Goal: Task Accomplishment & Management: Manage account settings

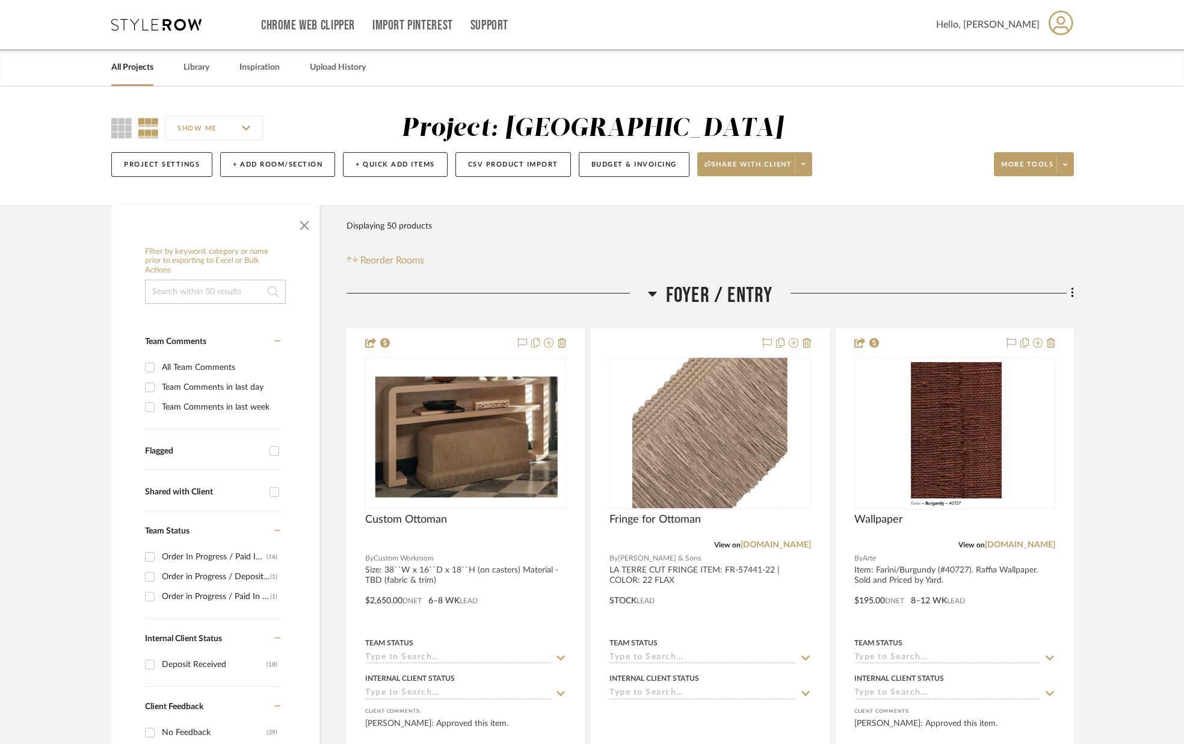
click at [130, 66] on link "All Projects" at bounding box center [132, 68] width 42 height 16
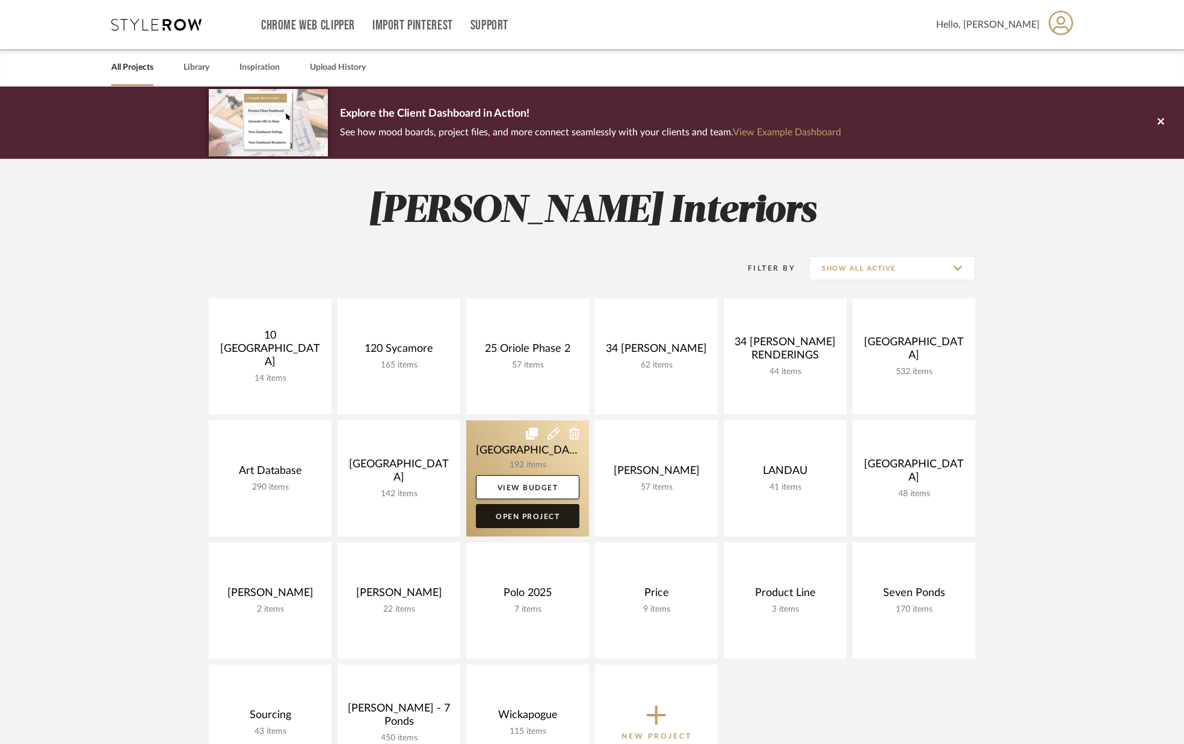
click at [539, 514] on link "Open Project" at bounding box center [527, 516] width 103 height 24
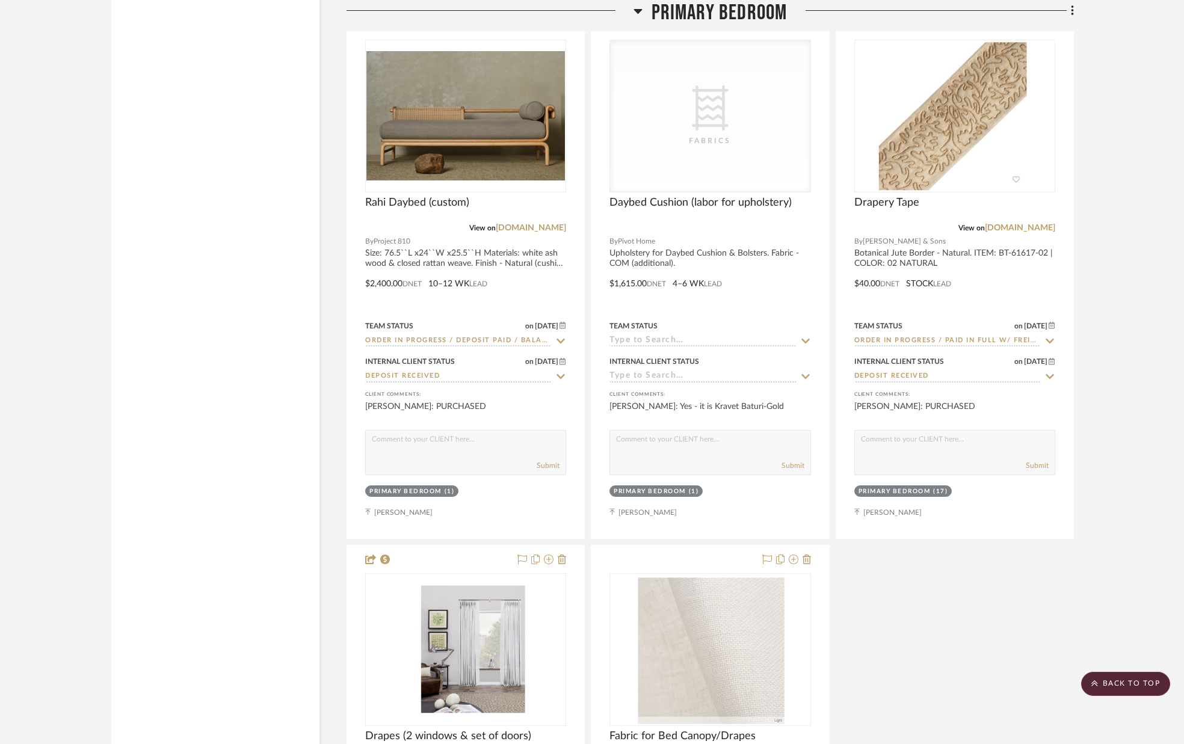
scroll to position [8213, 0]
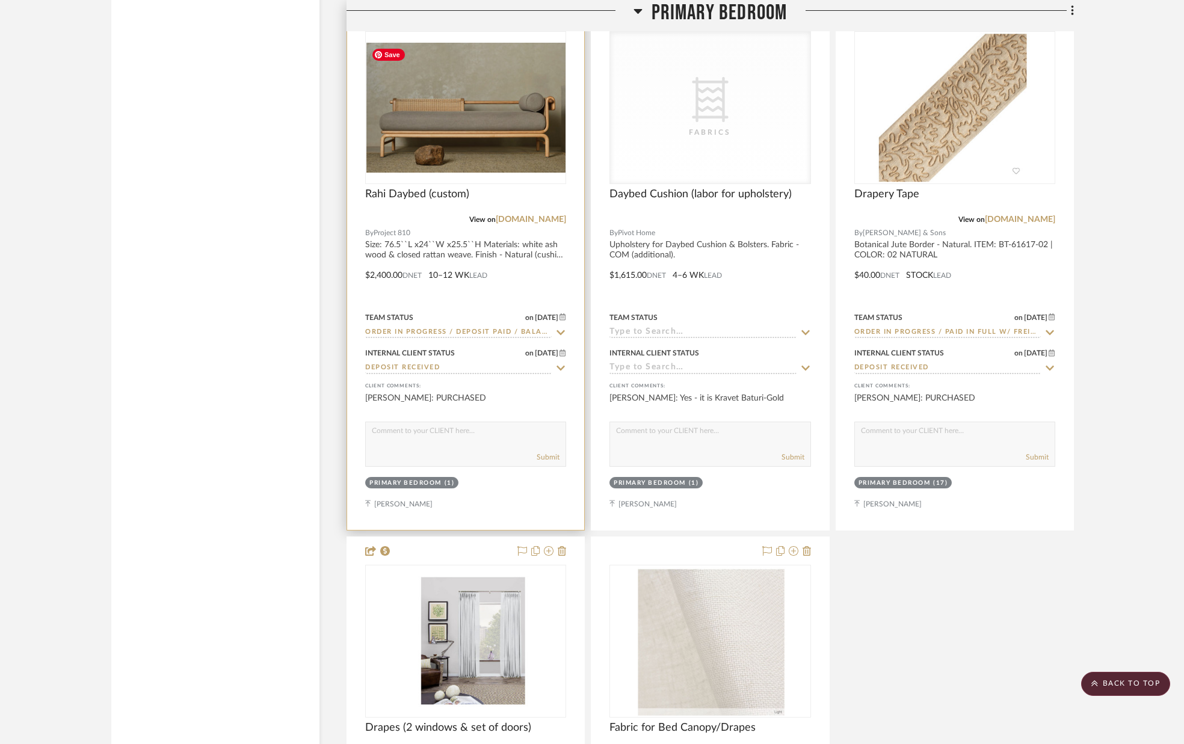
click at [461, 91] on div at bounding box center [465, 107] width 201 height 153
click at [458, 90] on img "0" at bounding box center [465, 107] width 198 height 129
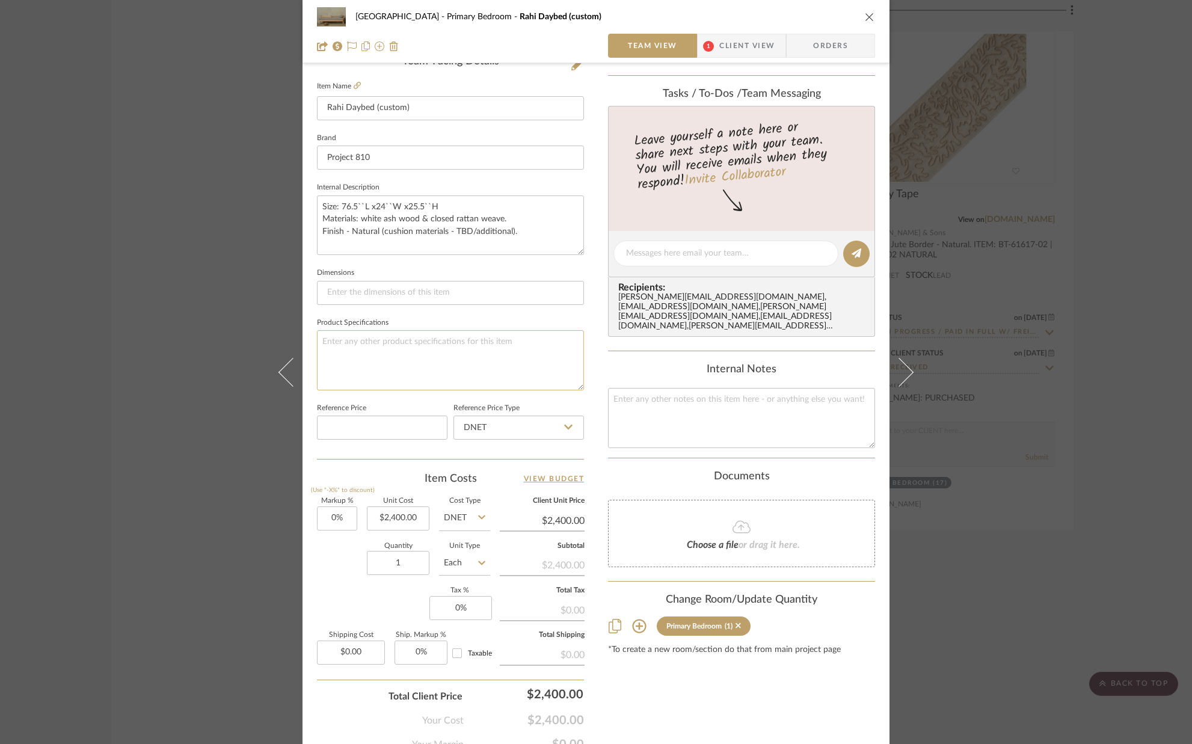
scroll to position [376, 0]
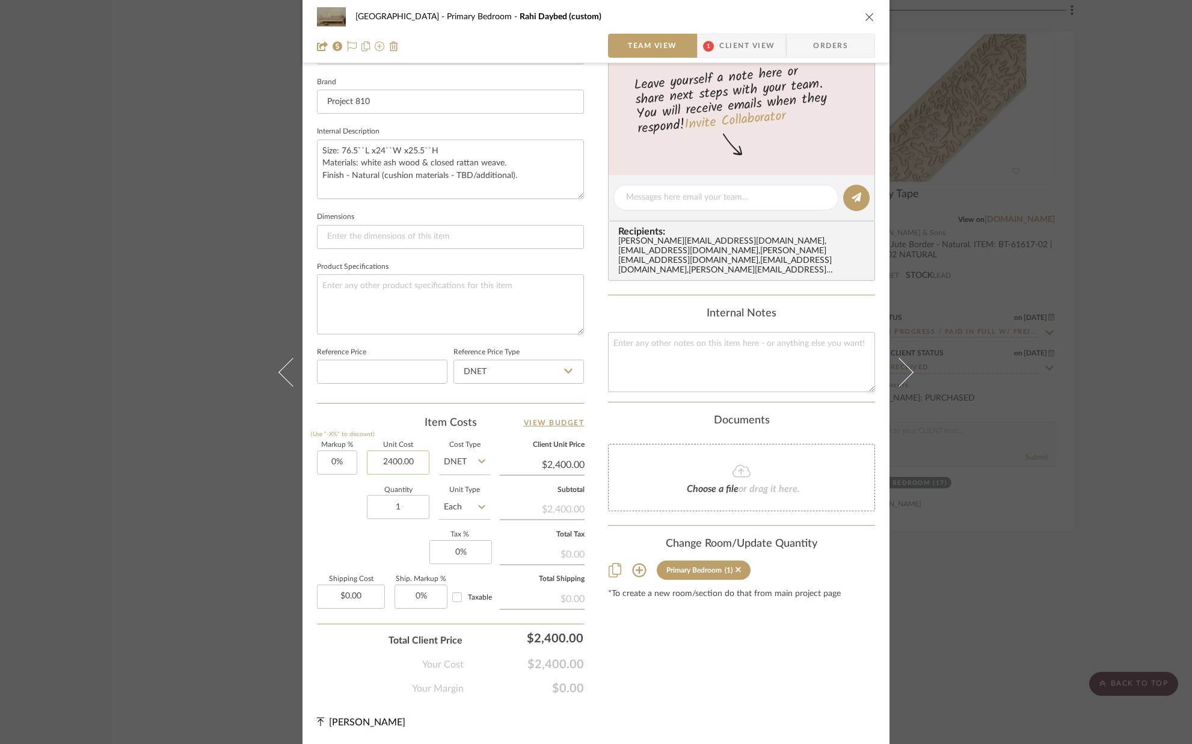
click at [423, 461] on input "2400.00" at bounding box center [398, 462] width 63 height 24
type input "$3,451.00"
click at [345, 514] on div "Quantity 1 Unit Type Each" at bounding box center [403, 508] width 173 height 43
type input "$3,451.00"
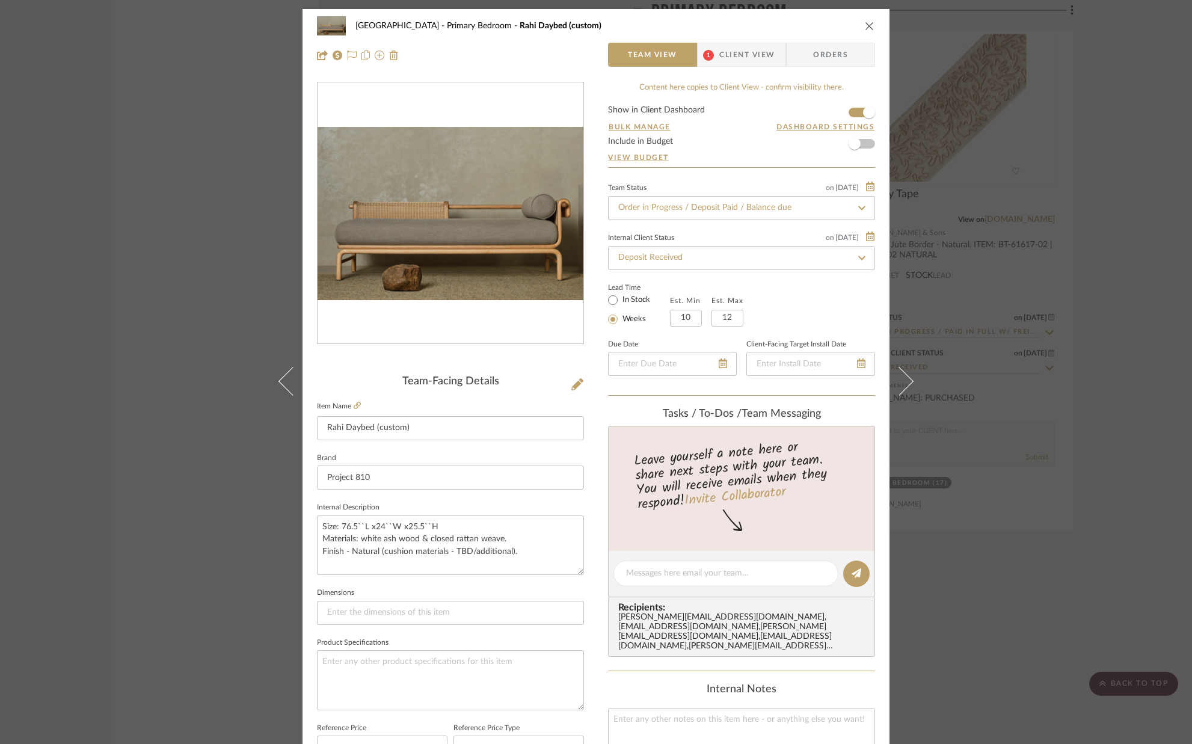
click at [727, 57] on span "Client View" at bounding box center [746, 55] width 55 height 24
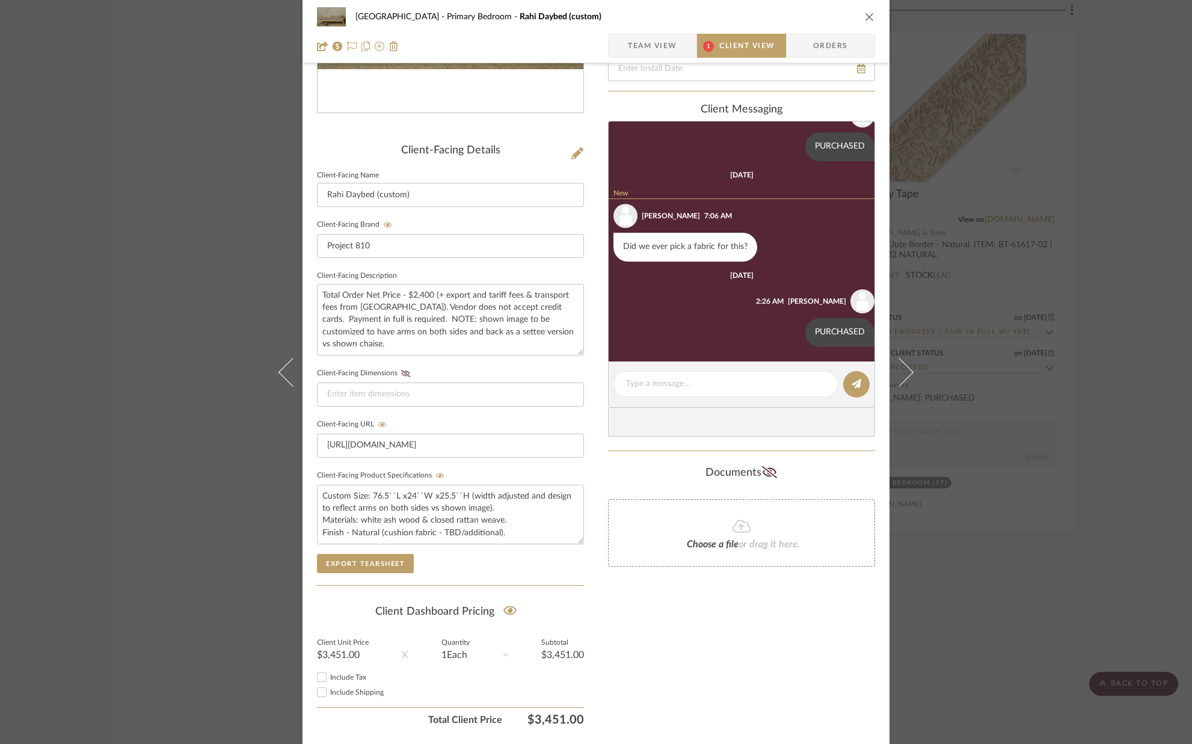
scroll to position [268, 0]
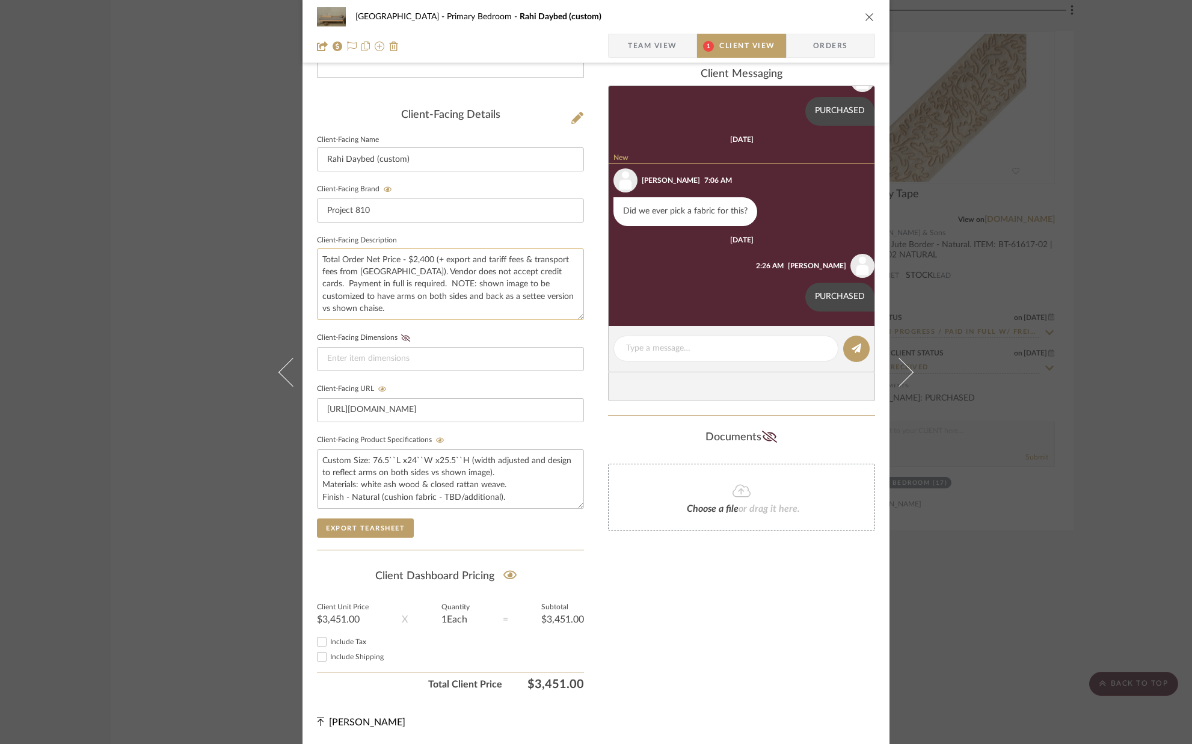
click at [428, 259] on textarea "Total Order Net Price - $2,400 (+ export and tariff fees & transport fees from …" at bounding box center [450, 284] width 267 height 72
click at [598, 515] on div "[GEOGRAPHIC_DATA] Bedroom Rahi Daybed (custom) Team View Client View Orders Cli…" at bounding box center [596, 243] width 587 height 1001
click at [409, 259] on textarea "Total Order Net Price - $ (+ export and tariff fees & transport fees from [GEOG…" at bounding box center [450, 284] width 267 height 72
click at [413, 259] on textarea "Total Order Net Price - $2400 (+ export and tariff fees & transport fees from […" at bounding box center [450, 284] width 267 height 72
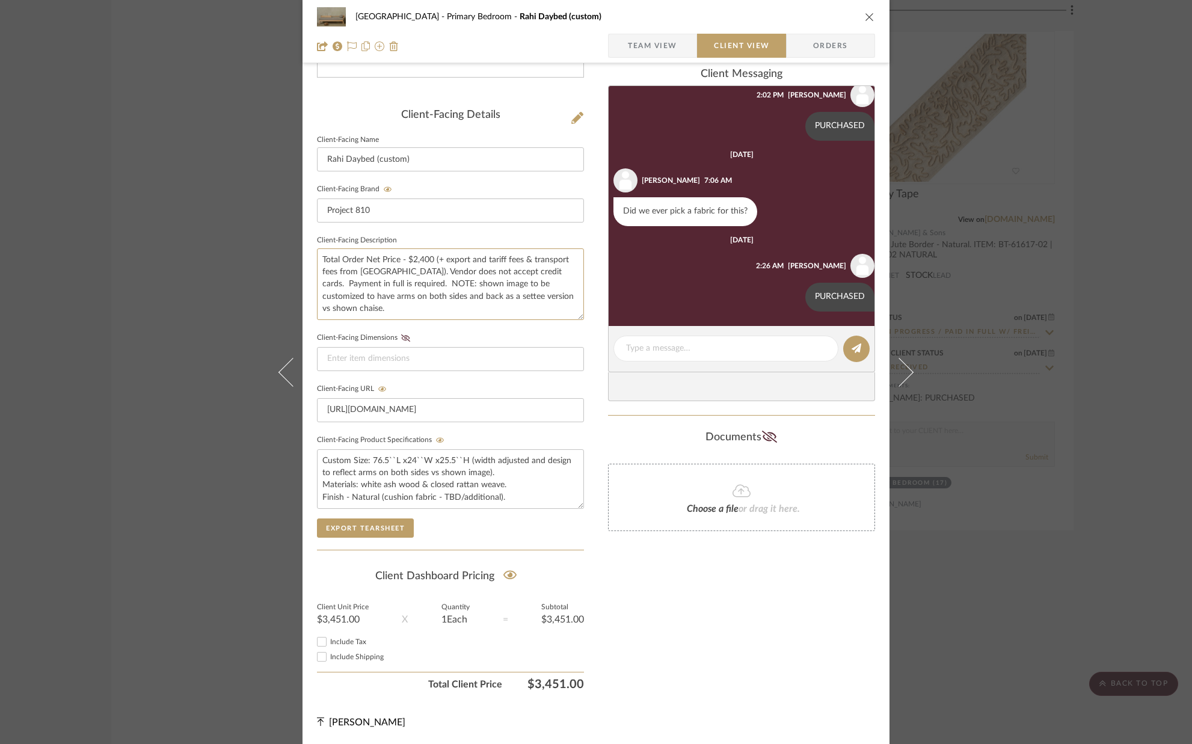
type textarea "Total Order Net Price - $2,400 (+ export and tariff fees & transport fees from …"
click at [452, 333] on fieldset "Client-Facing Dimensions" at bounding box center [450, 351] width 267 height 42
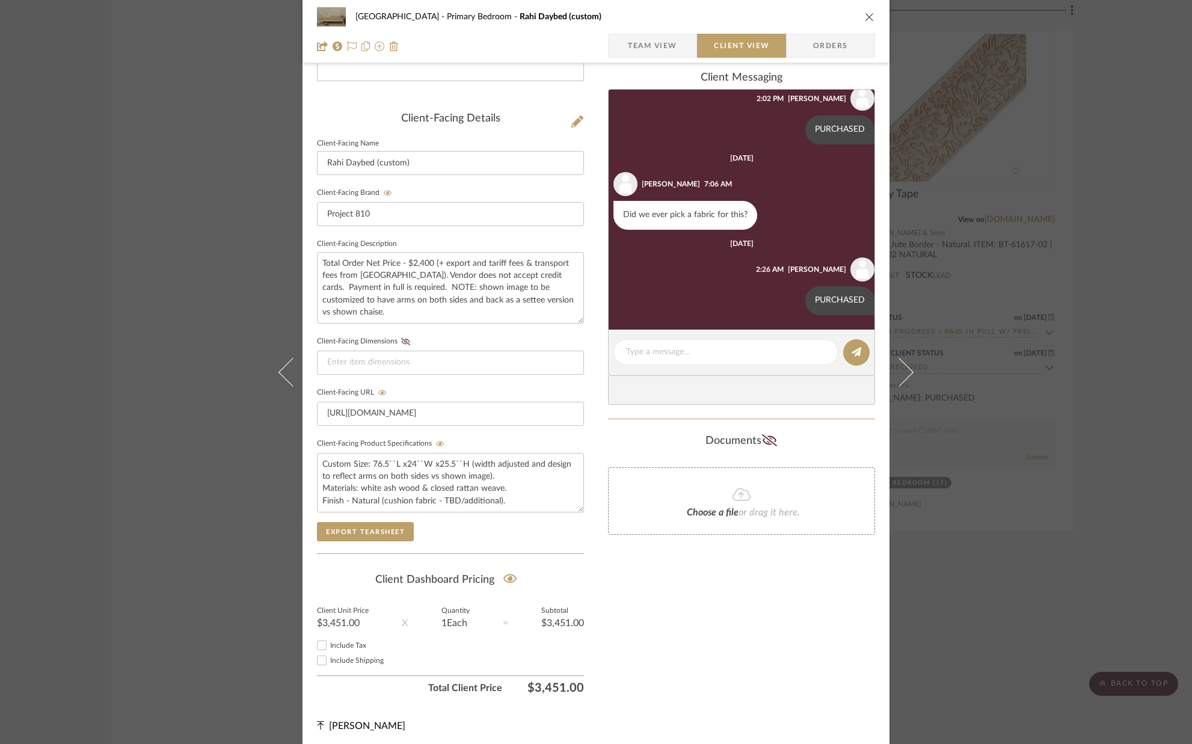
scroll to position [268, 0]
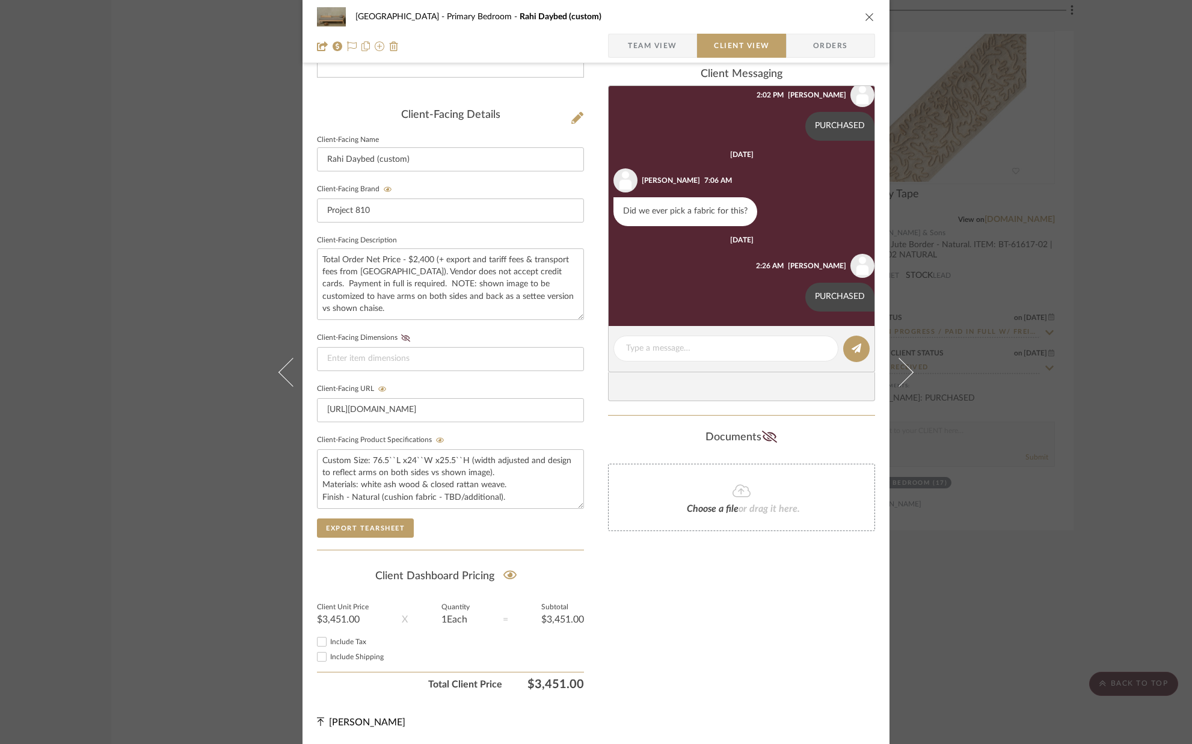
click at [619, 609] on div "Only content on this tab can share to Dashboard. Click eyeball icon to show or …" at bounding box center [741, 255] width 267 height 881
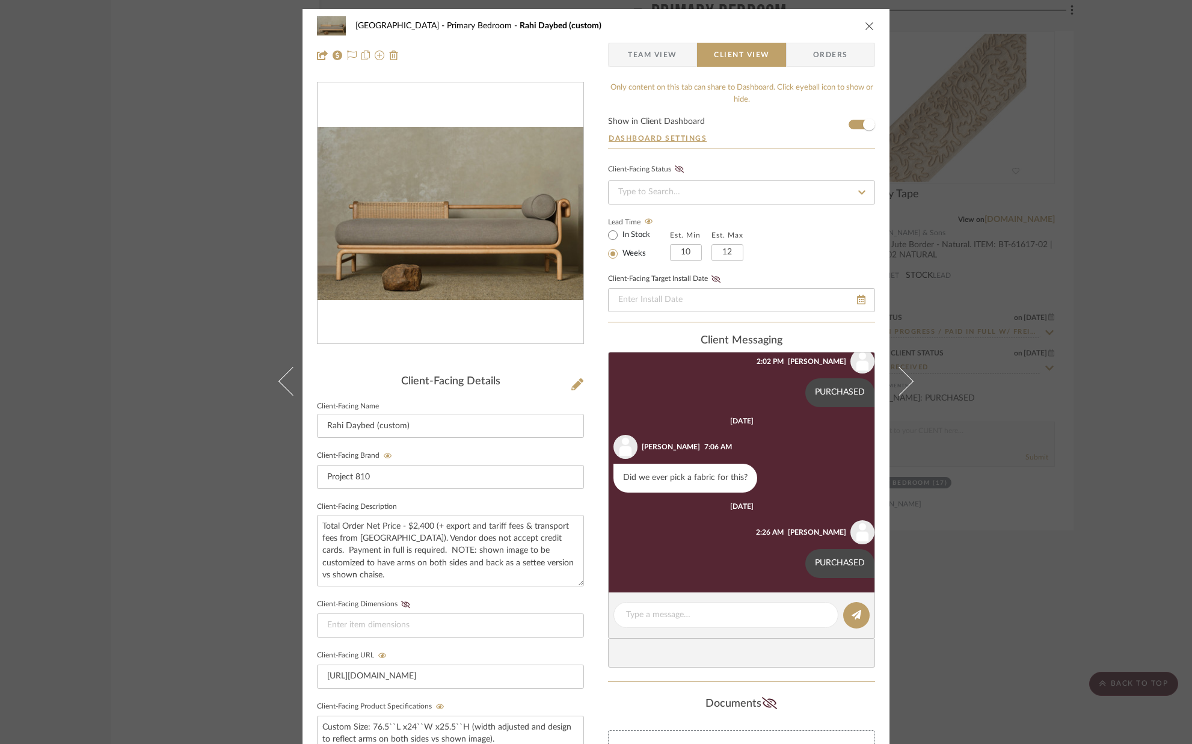
click at [658, 51] on span "Team View" at bounding box center [652, 55] width 49 height 24
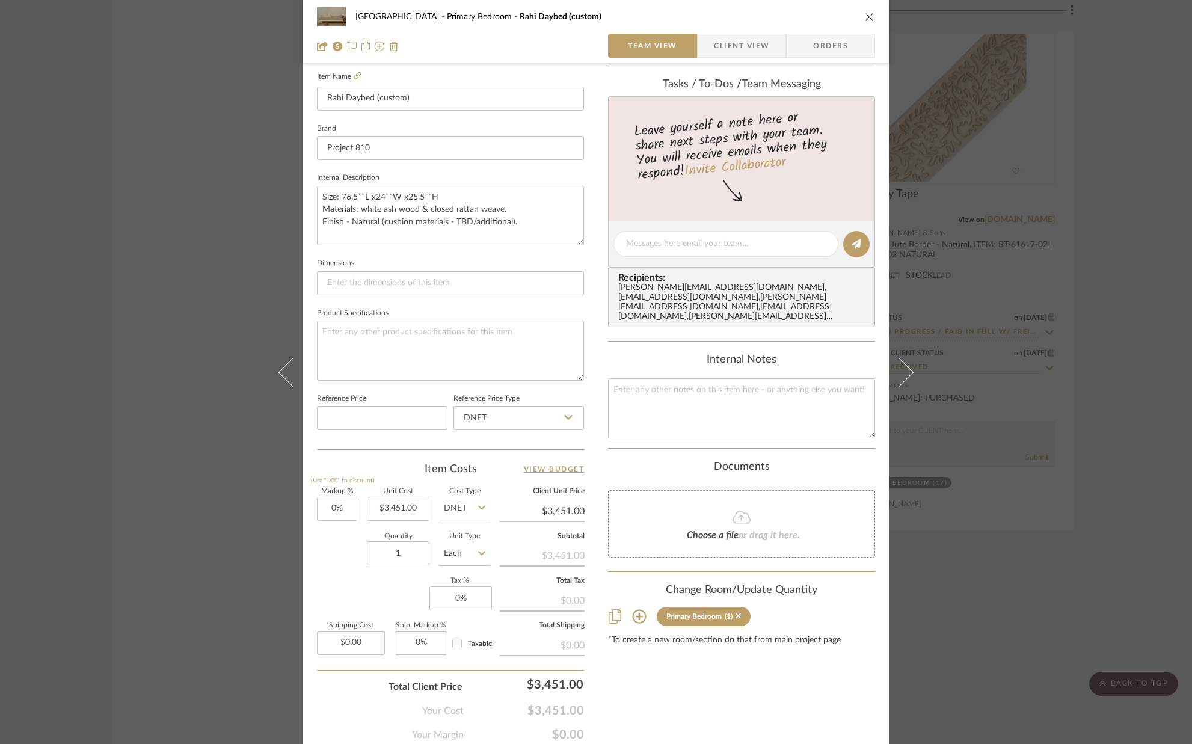
scroll to position [376, 0]
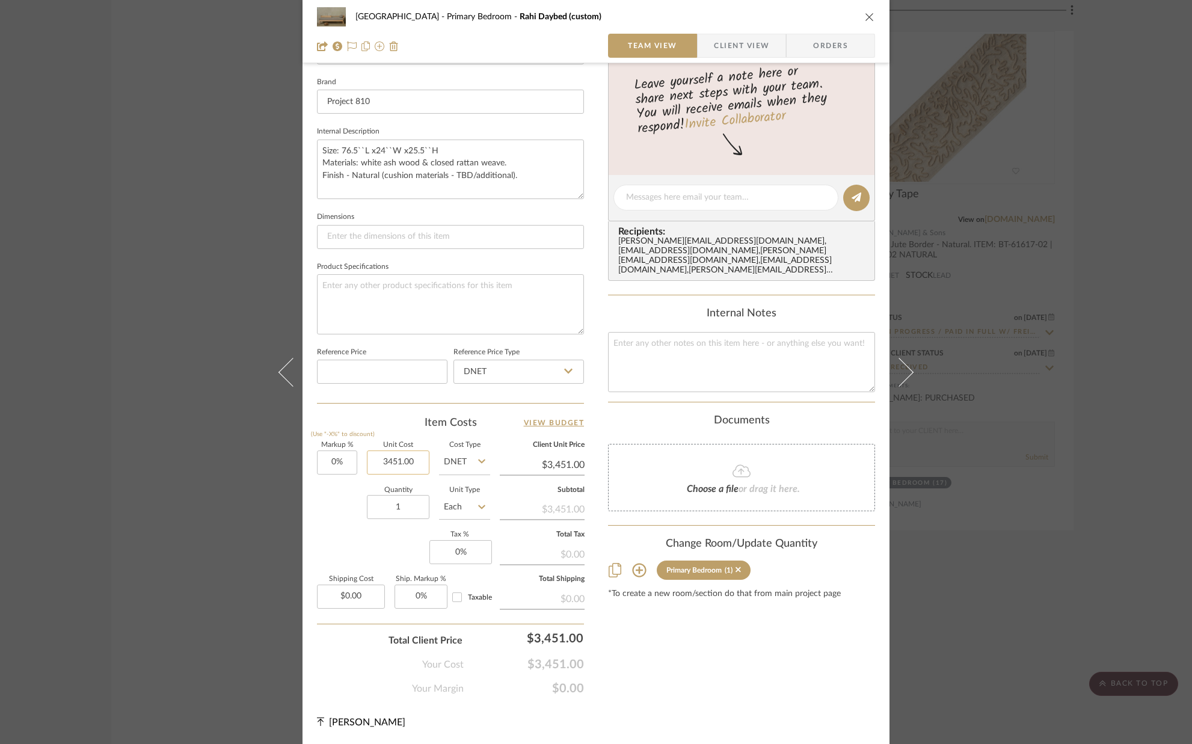
click at [406, 461] on input "3451.00" at bounding box center [398, 462] width 63 height 24
click at [411, 461] on input "3451.00" at bounding box center [398, 462] width 63 height 24
drag, startPoint x: 408, startPoint y: 461, endPoint x: 373, endPoint y: 457, distance: 35.7
click at [374, 460] on input "3451.00" at bounding box center [398, 462] width 63 height 24
type input "$2,400.00"
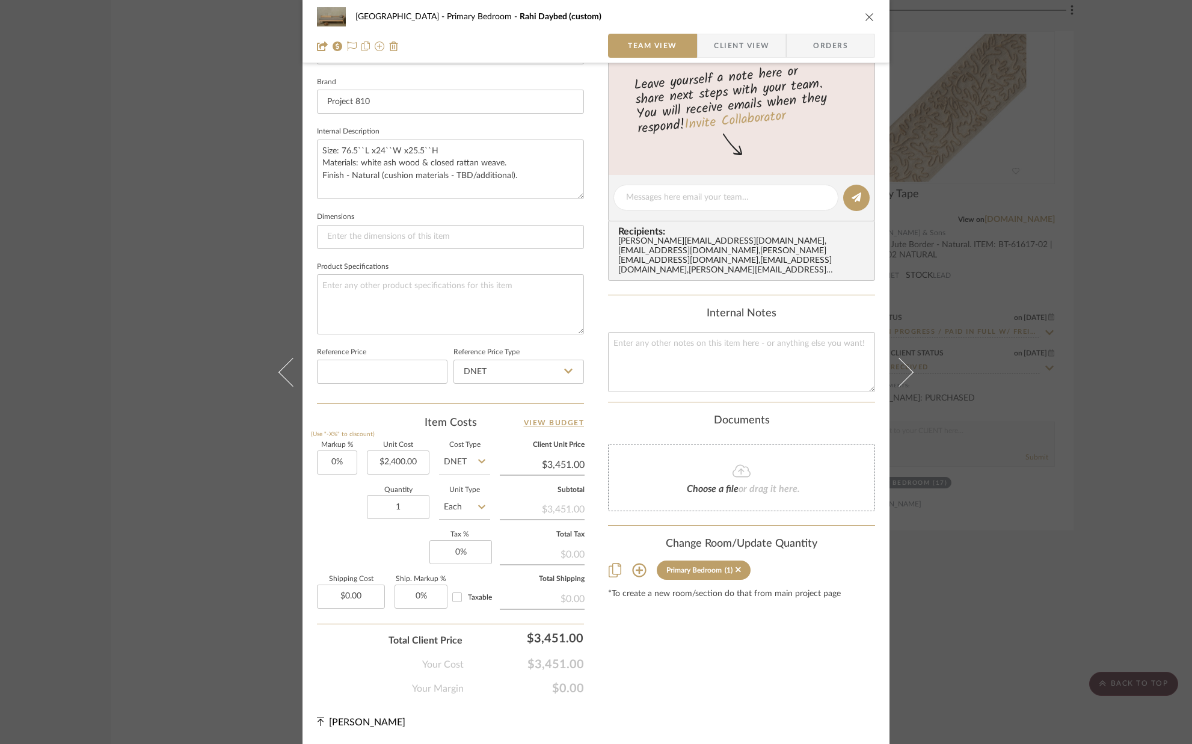
click at [325, 511] on div "Quantity 1 Unit Type Each" at bounding box center [403, 508] width 173 height 43
type input "$2,400.00"
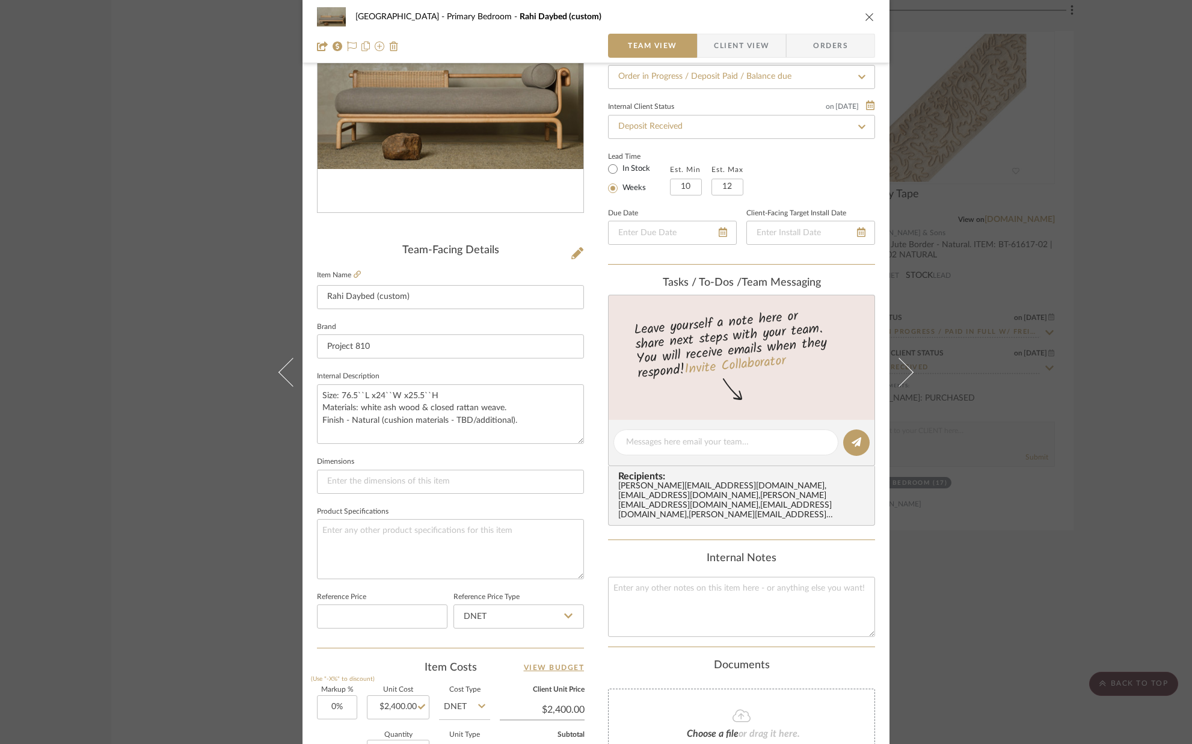
scroll to position [0, 0]
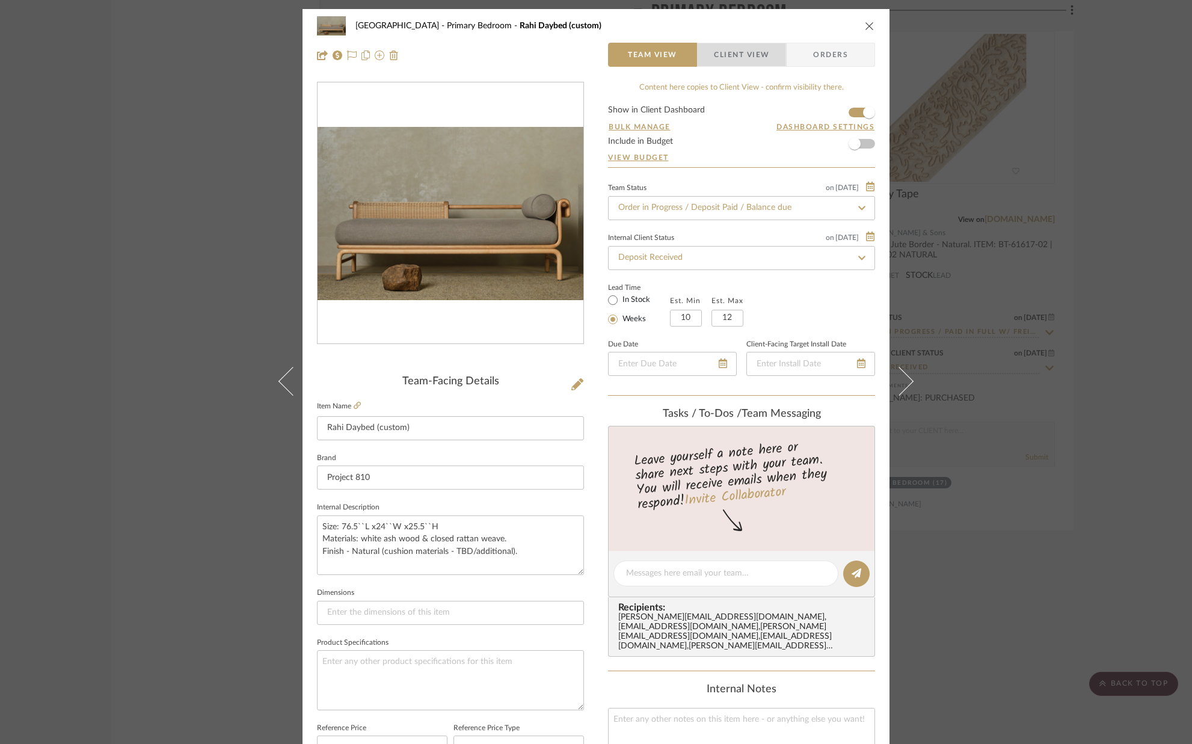
click at [723, 57] on span "Client View" at bounding box center [741, 55] width 55 height 24
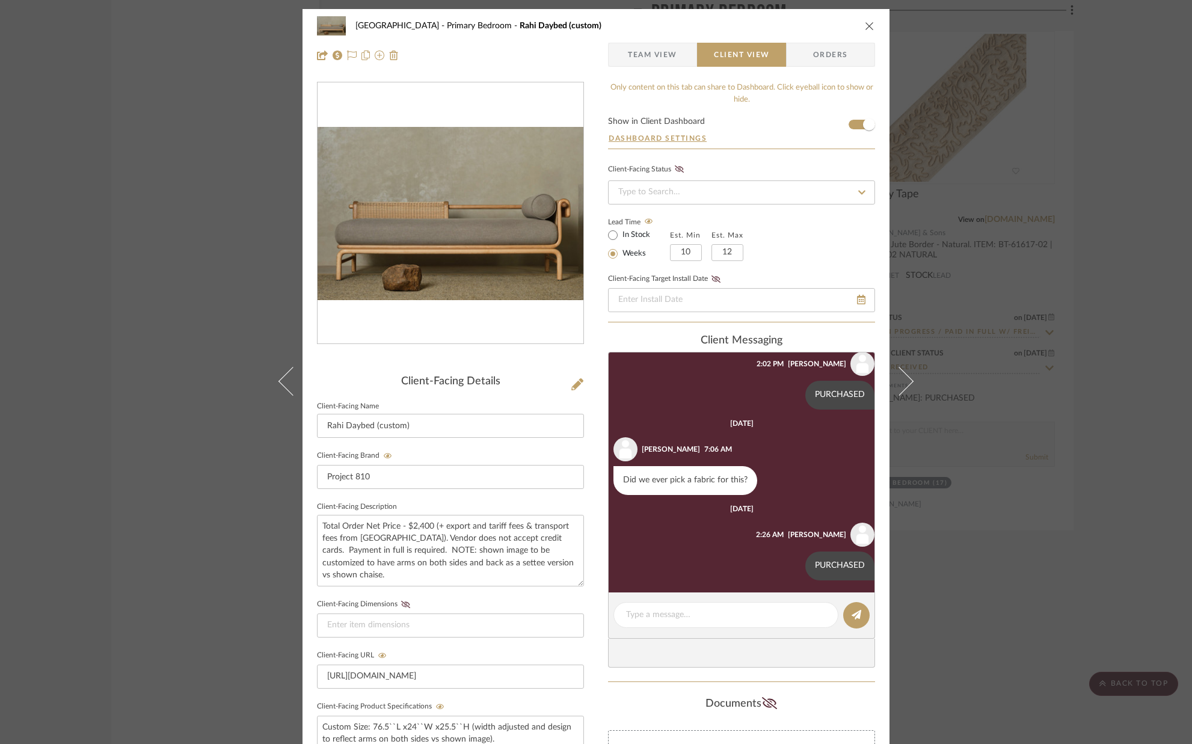
scroll to position [118, 0]
click at [592, 645] on div "[GEOGRAPHIC_DATA] Bedroom Rahi Daybed (custom) Team View Client View Orders Cli…" at bounding box center [596, 509] width 587 height 1001
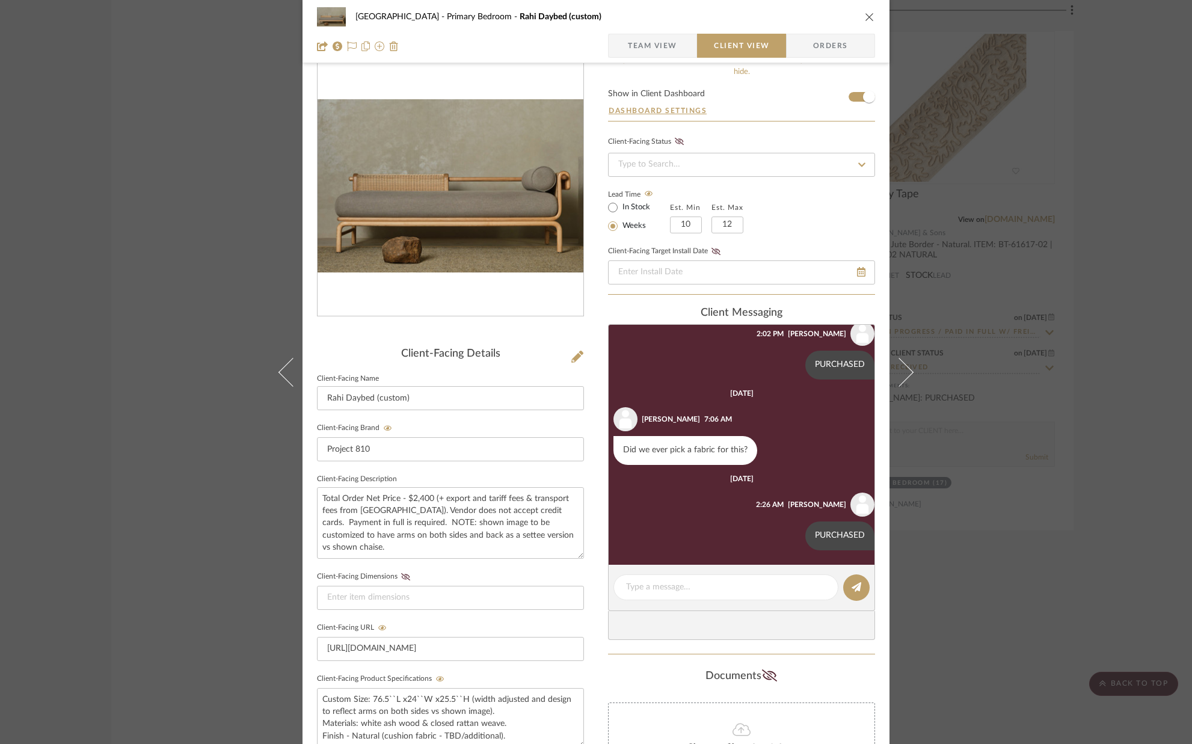
scroll to position [11, 0]
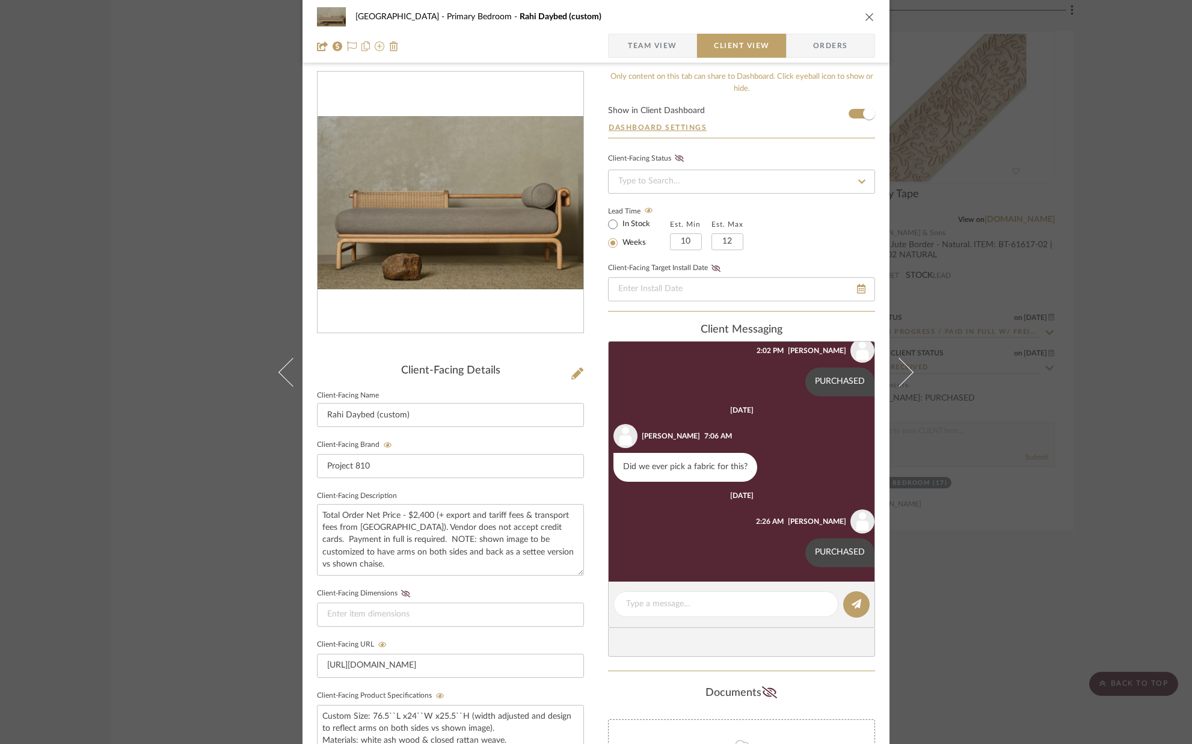
click at [865, 14] on icon "close" at bounding box center [870, 17] width 10 height 10
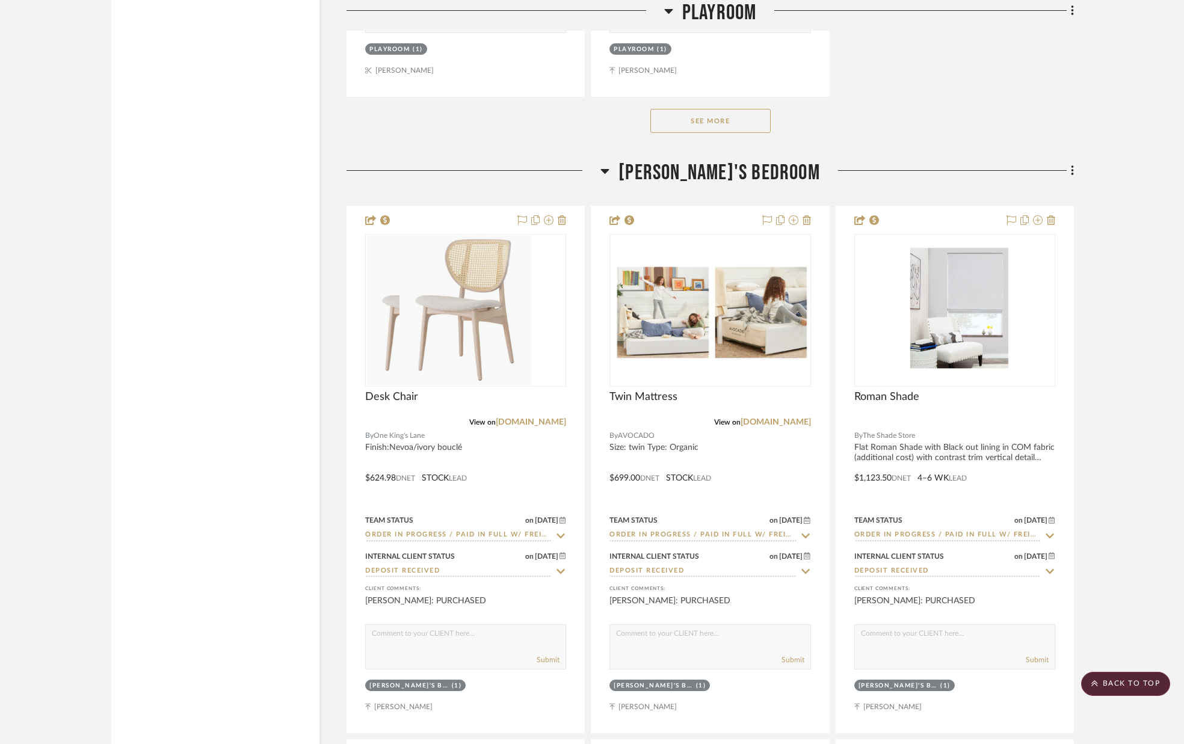
scroll to position [12708, 0]
